Goal: Task Accomplishment & Management: Manage account settings

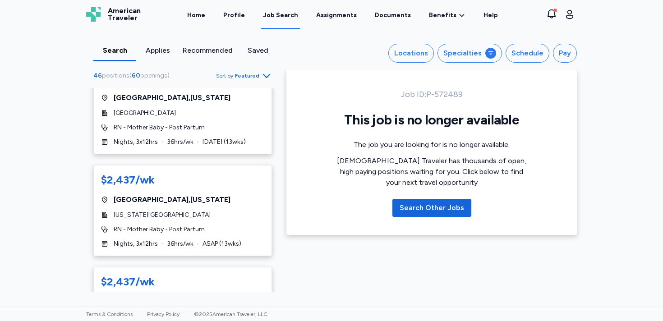
scroll to position [745, 0]
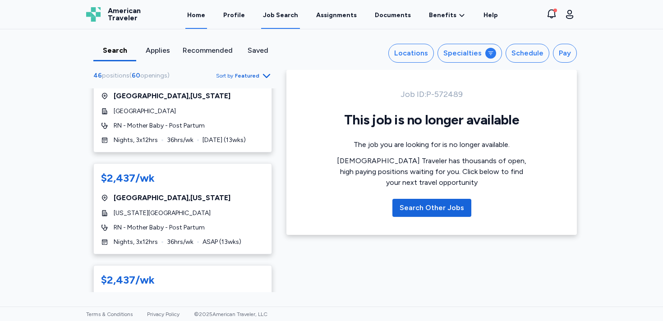
click at [207, 20] on link "Home" at bounding box center [196, 15] width 22 height 28
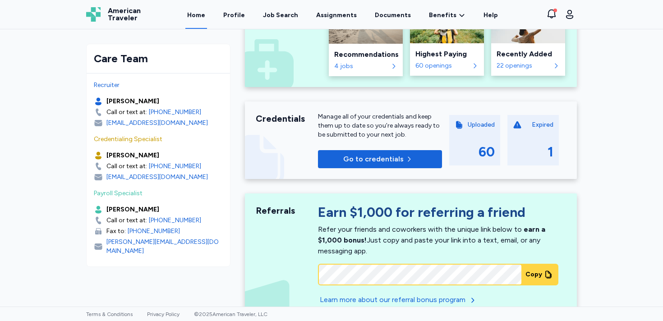
scroll to position [416, 0]
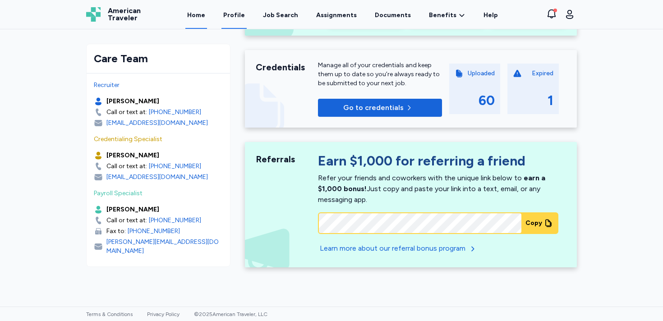
click at [242, 13] on link "Profile" at bounding box center [234, 15] width 25 height 28
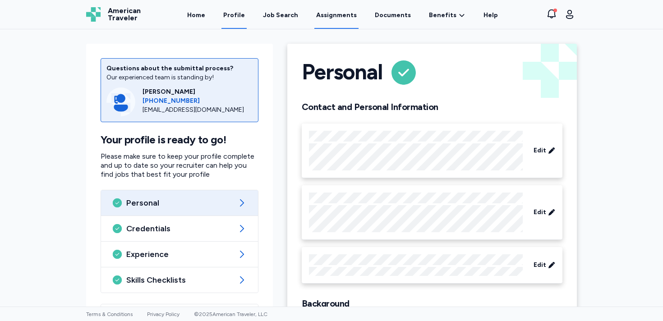
click at [347, 20] on link "Assignments" at bounding box center [337, 15] width 44 height 28
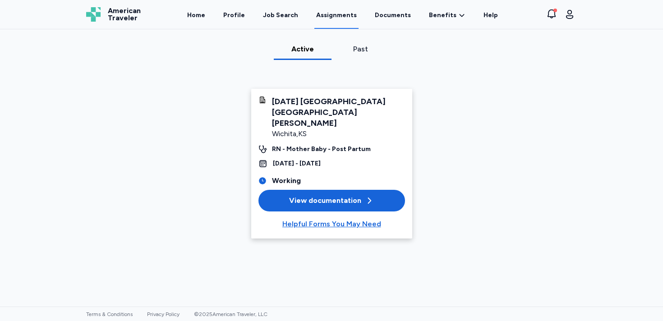
click at [355, 195] on div "View documentation" at bounding box center [331, 200] width 85 height 11
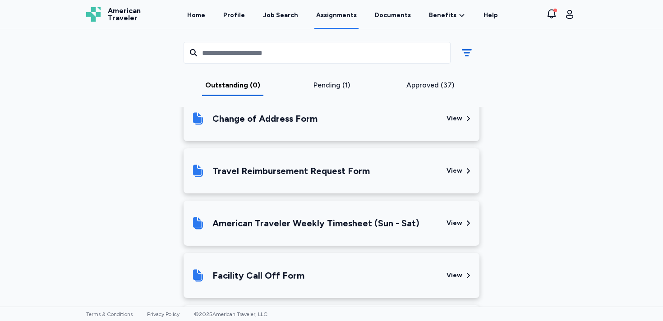
scroll to position [292, 0]
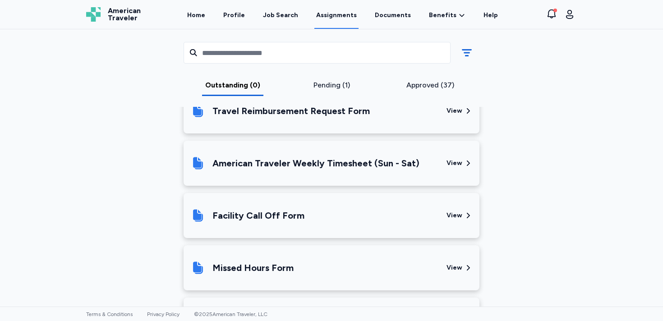
click at [462, 207] on div "View" at bounding box center [460, 215] width 26 height 31
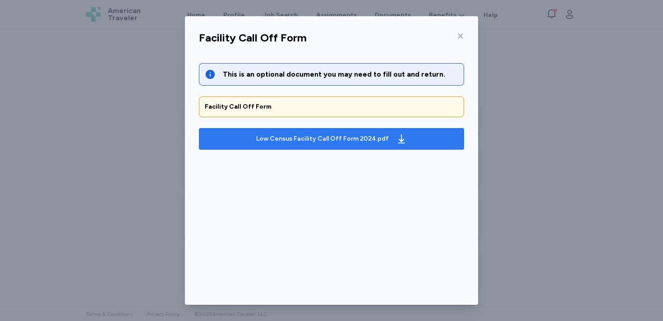
click at [305, 143] on div "Low Census Facility Call Off Form 2024.pdf" at bounding box center [332, 139] width 154 height 14
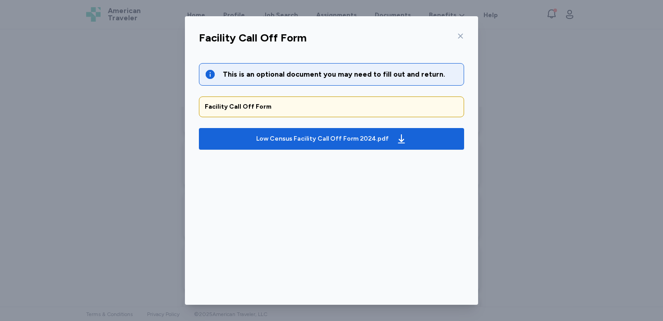
click at [486, 177] on div "Facility Call Off Form This is an optional document you may need to fill out an…" at bounding box center [331, 160] width 663 height 321
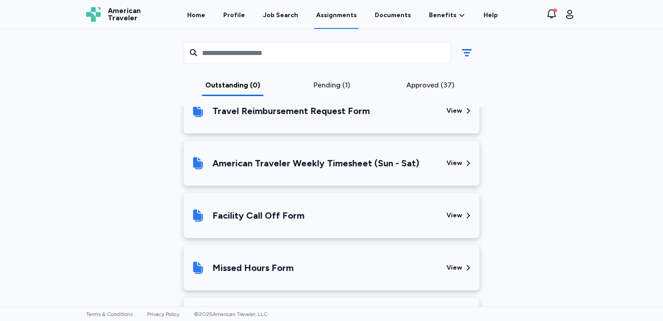
scroll to position [335, 0]
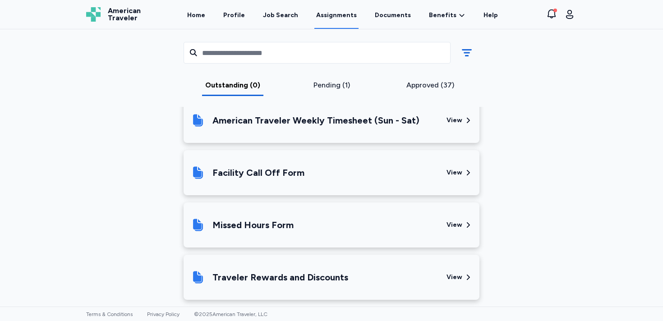
click at [399, 210] on div "Missed Hours Form" at bounding box center [315, 225] width 249 height 31
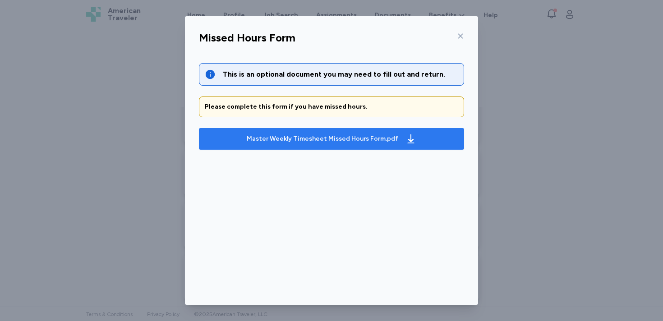
click at [374, 137] on div "Master Weekly Timesheet Missed Hours Form.pdf" at bounding box center [323, 138] width 152 height 9
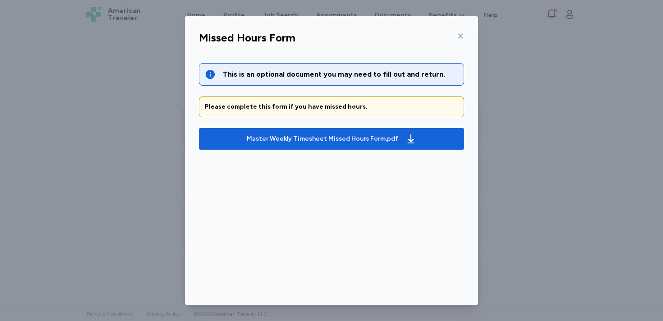
click at [482, 61] on div "Missed Hours Form This is an optional document you may need to fill out and ret…" at bounding box center [331, 160] width 663 height 321
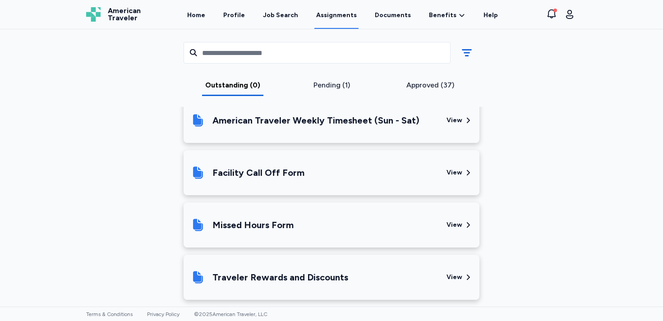
click at [349, 92] on div "Pending (1)" at bounding box center [331, 88] width 99 height 16
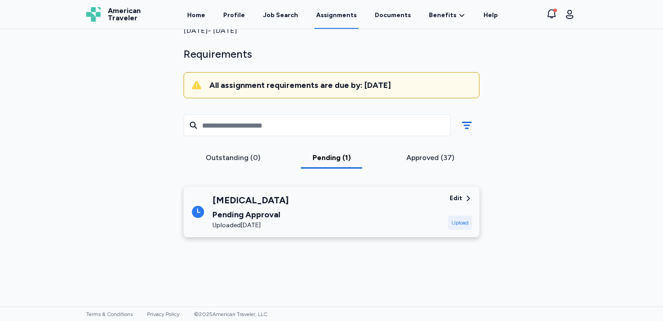
click at [239, 131] on div "Outstanding (0) Pending (1) Approved (37)" at bounding box center [331, 141] width 310 height 78
click at [245, 153] on div "Outstanding (0)" at bounding box center [233, 158] width 92 height 11
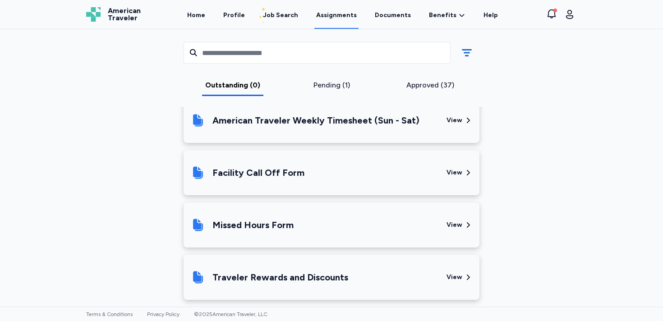
scroll to position [0, 0]
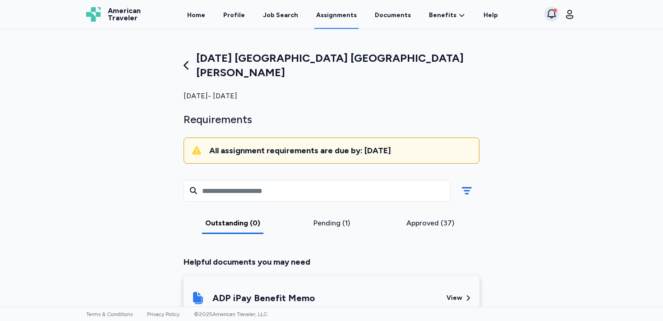
click at [552, 9] on icon "button" at bounding box center [551, 14] width 11 height 11
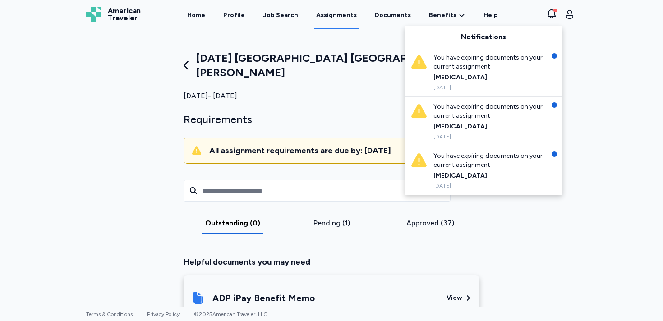
click at [392, 91] on div "[DATE] - [DATE]" at bounding box center [332, 96] width 296 height 11
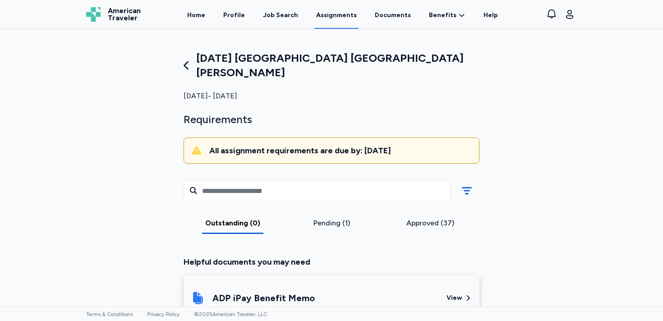
click at [343, 25] on link "Assignments" at bounding box center [337, 15] width 44 height 28
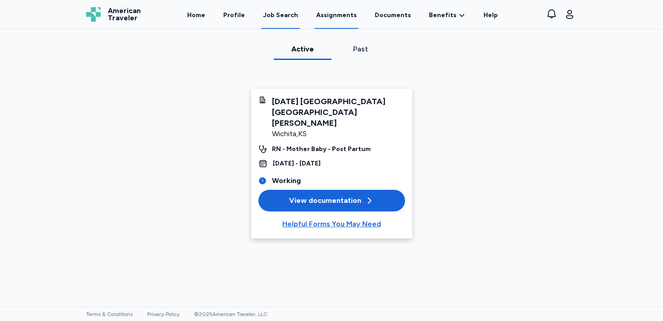
click at [302, 13] on icon at bounding box center [302, 14] width 4 height 3
click at [202, 16] on link "Home" at bounding box center [196, 15] width 22 height 28
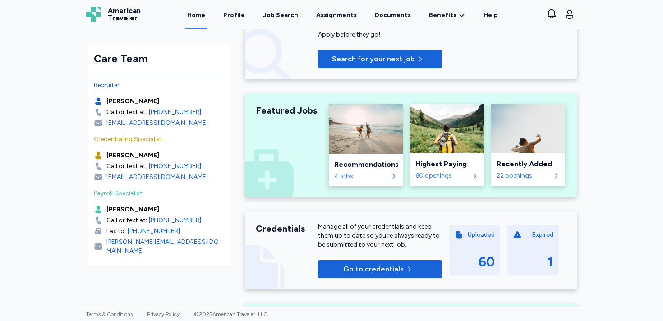
scroll to position [259, 0]
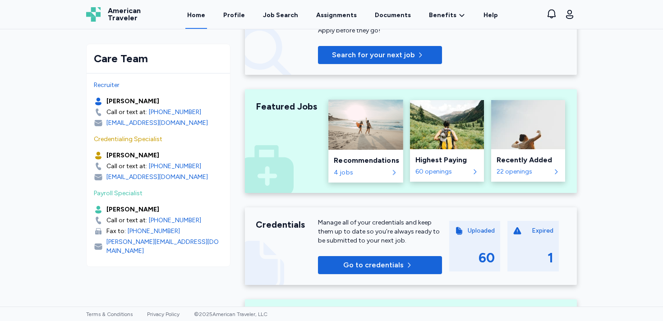
click at [380, 168] on div "4 jobs" at bounding box center [361, 172] width 55 height 9
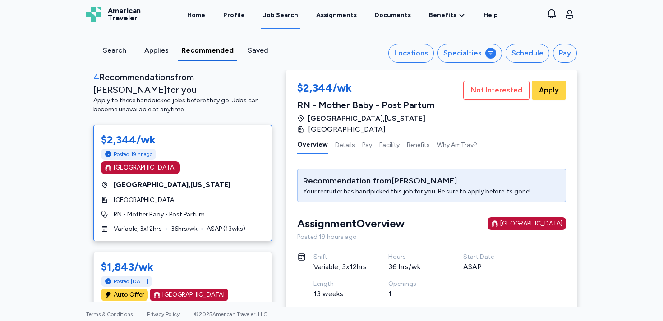
click at [268, 58] on div "Saved" at bounding box center [258, 53] width 42 height 16
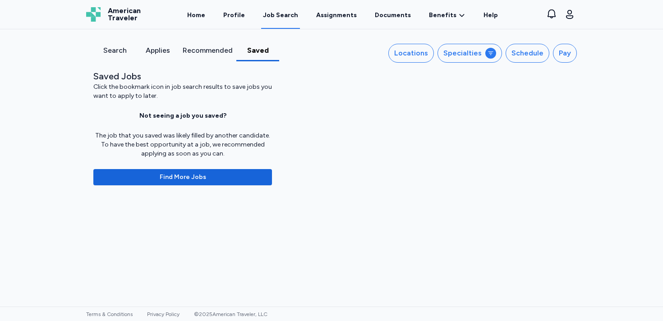
click at [207, 48] on div "Recommended" at bounding box center [208, 50] width 50 height 11
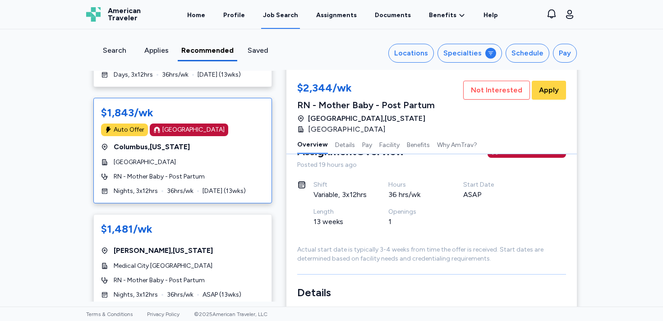
scroll to position [93, 0]
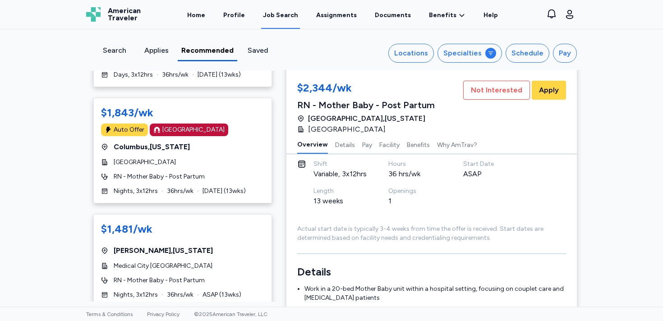
click at [155, 50] on div "Applies" at bounding box center [156, 50] width 35 height 11
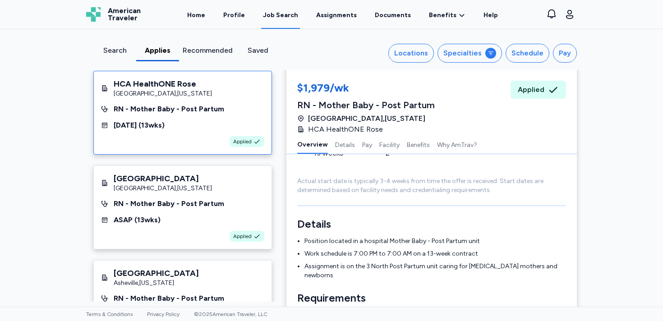
click at [181, 140] on div "Applied" at bounding box center [182, 141] width 163 height 11
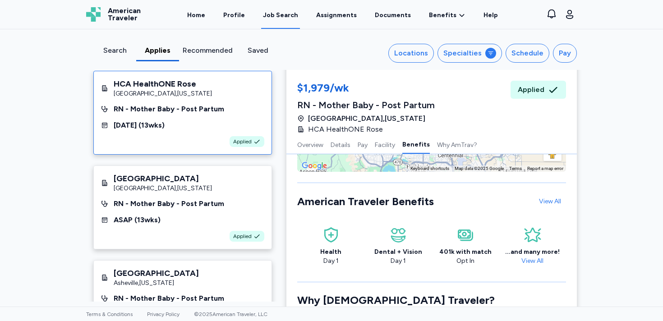
scroll to position [1016, 0]
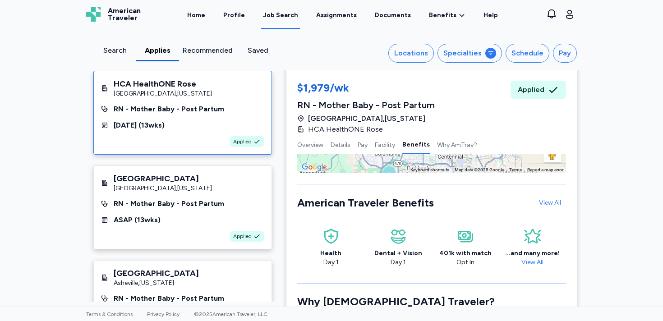
click at [356, 145] on div "Overview Details Pay Facility Benefits Why AmTrav?" at bounding box center [432, 144] width 291 height 19
click at [364, 148] on button "Pay" at bounding box center [363, 144] width 10 height 19
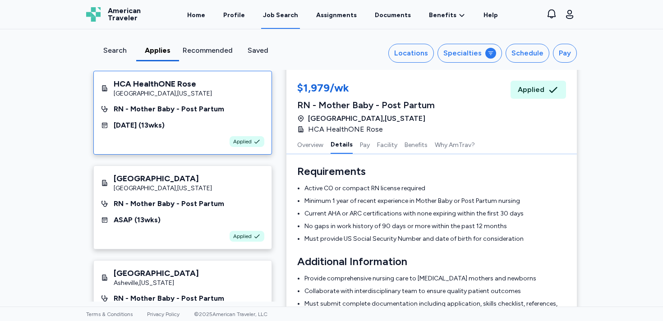
scroll to position [220, 0]
